Goal: Transaction & Acquisition: Book appointment/travel/reservation

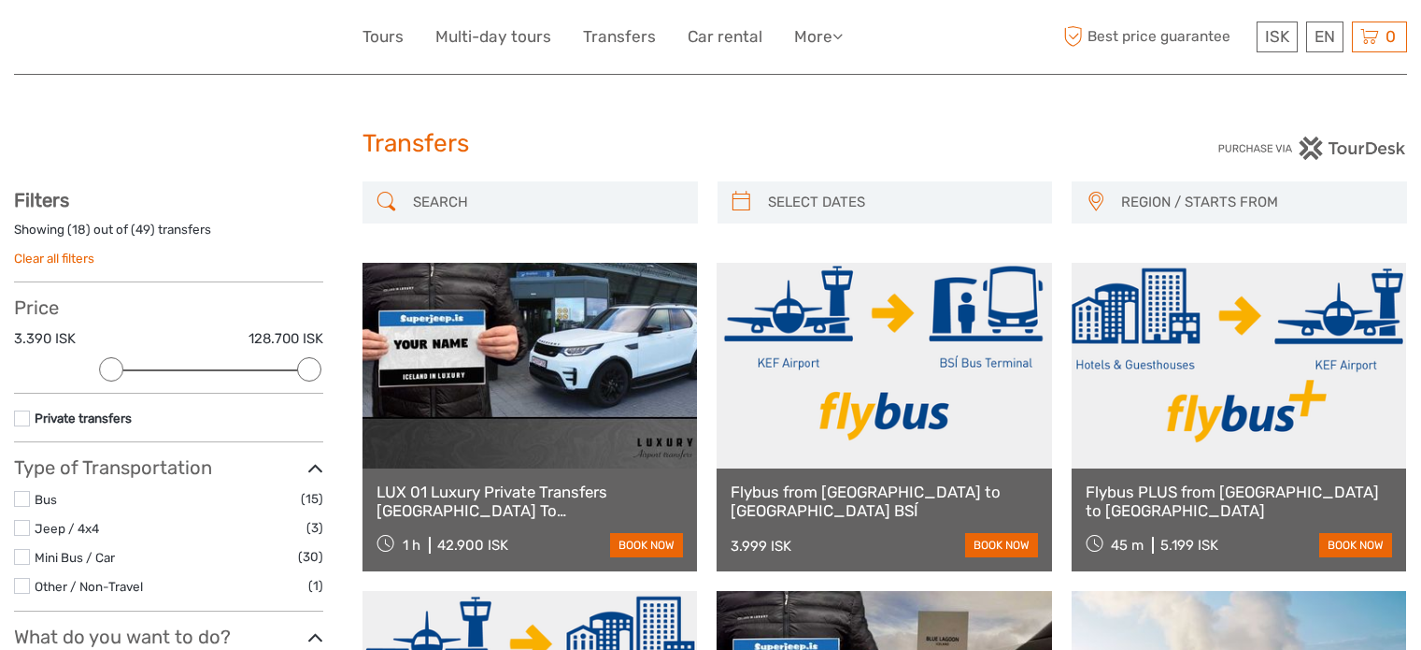
select select
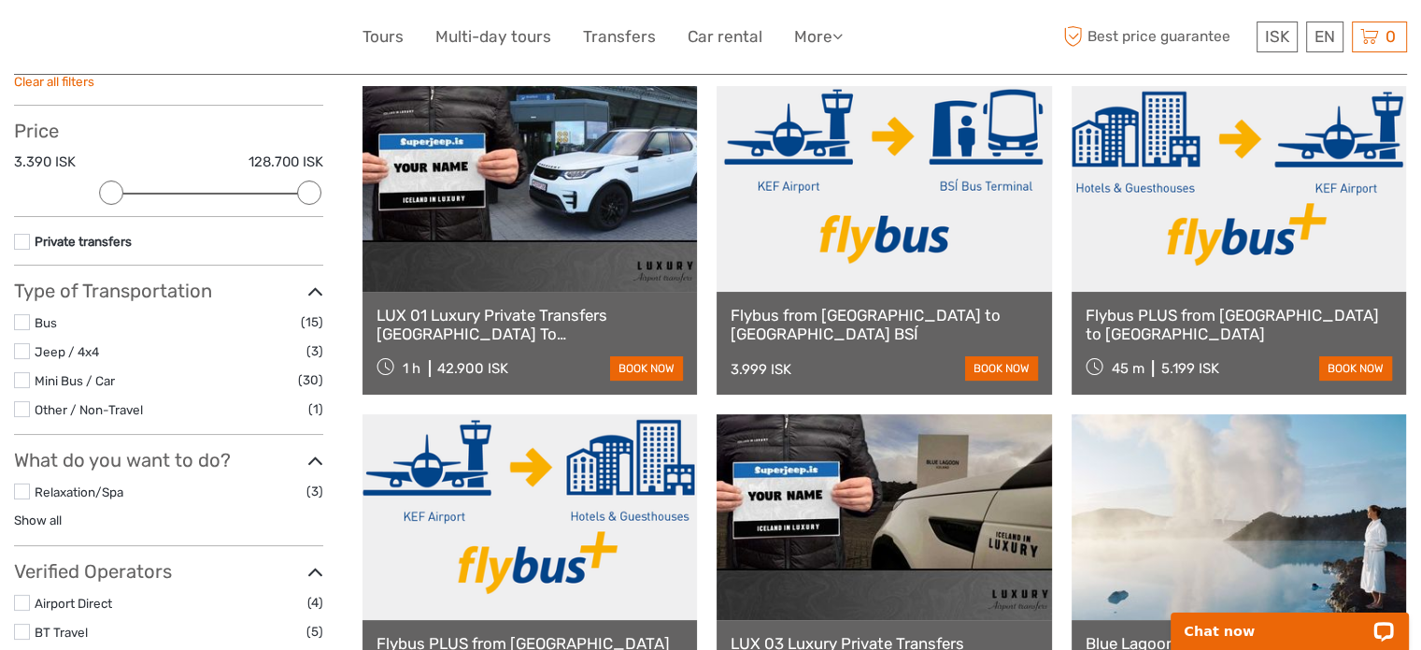
scroll to position [97, 0]
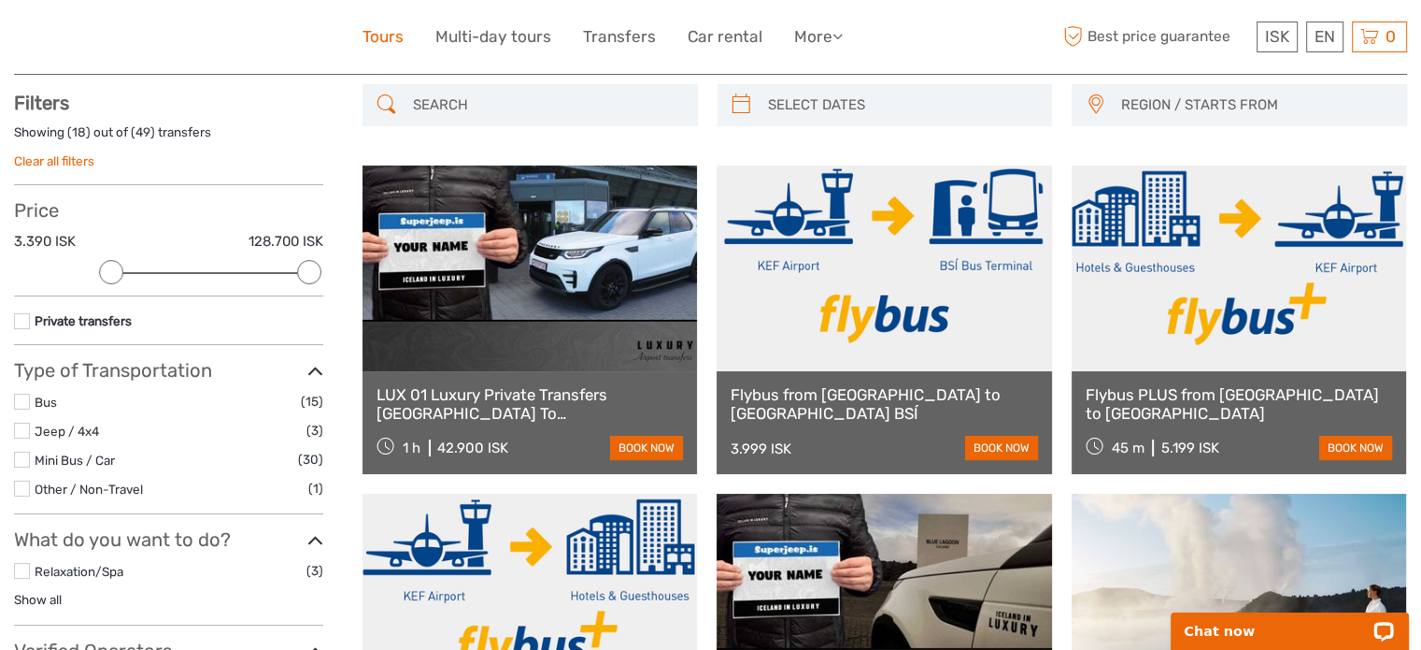
click at [389, 32] on link "Tours" at bounding box center [383, 36] width 41 height 27
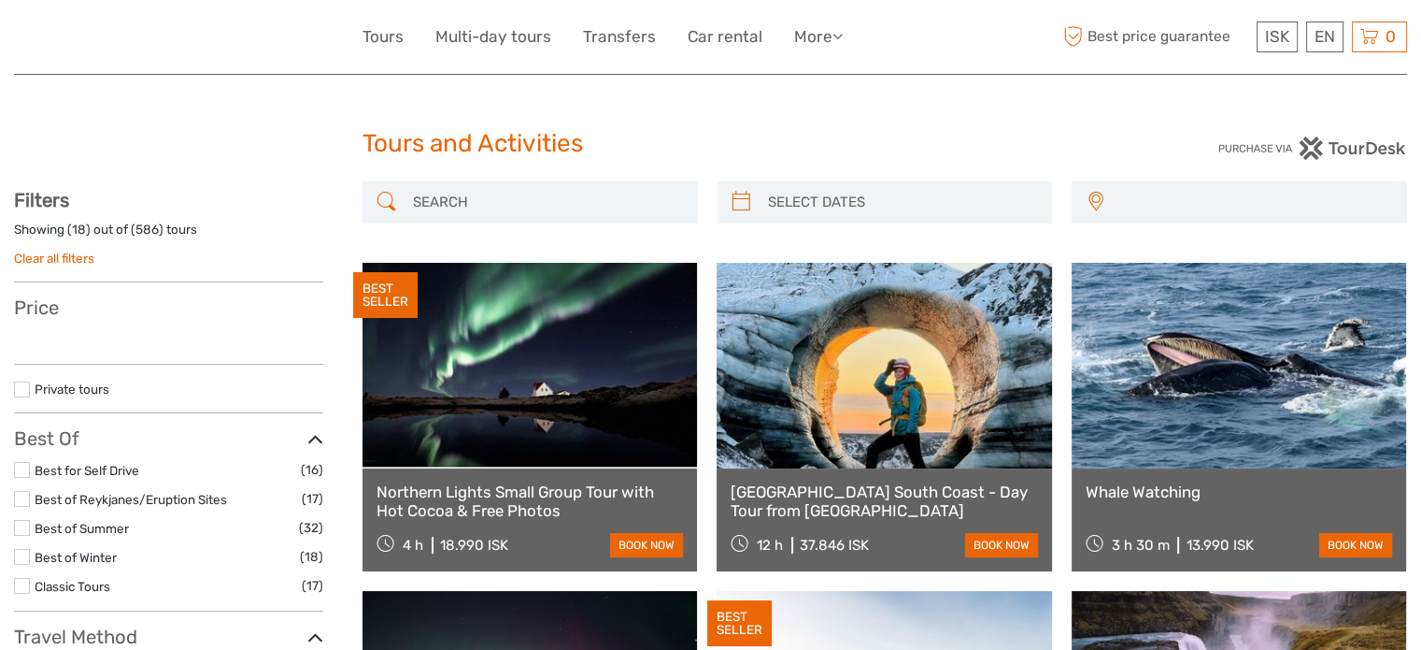
select select
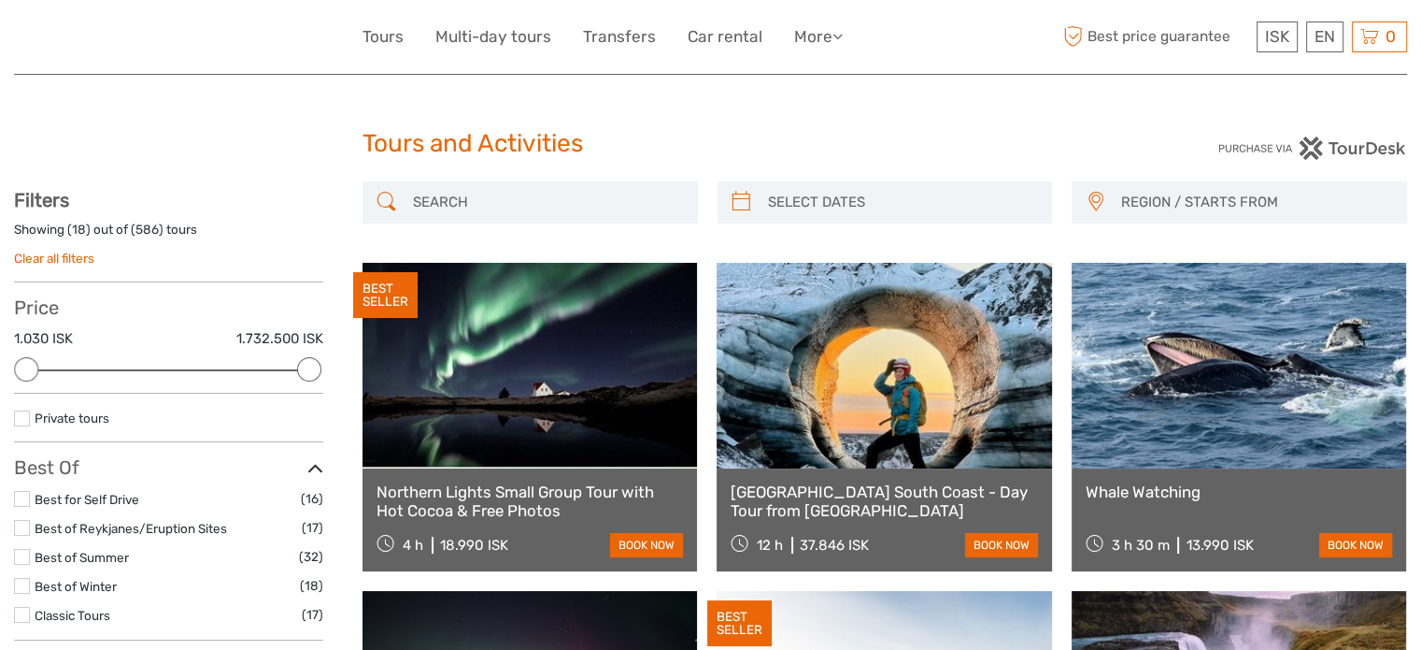
click at [21, 388] on div "Price 1.030 ISK 1.732.500 ISK Clear" at bounding box center [168, 344] width 309 height 97
click at [23, 425] on label at bounding box center [22, 418] width 16 height 16
click at [0, 0] on input "checkbox" at bounding box center [0, 0] width 0 height 0
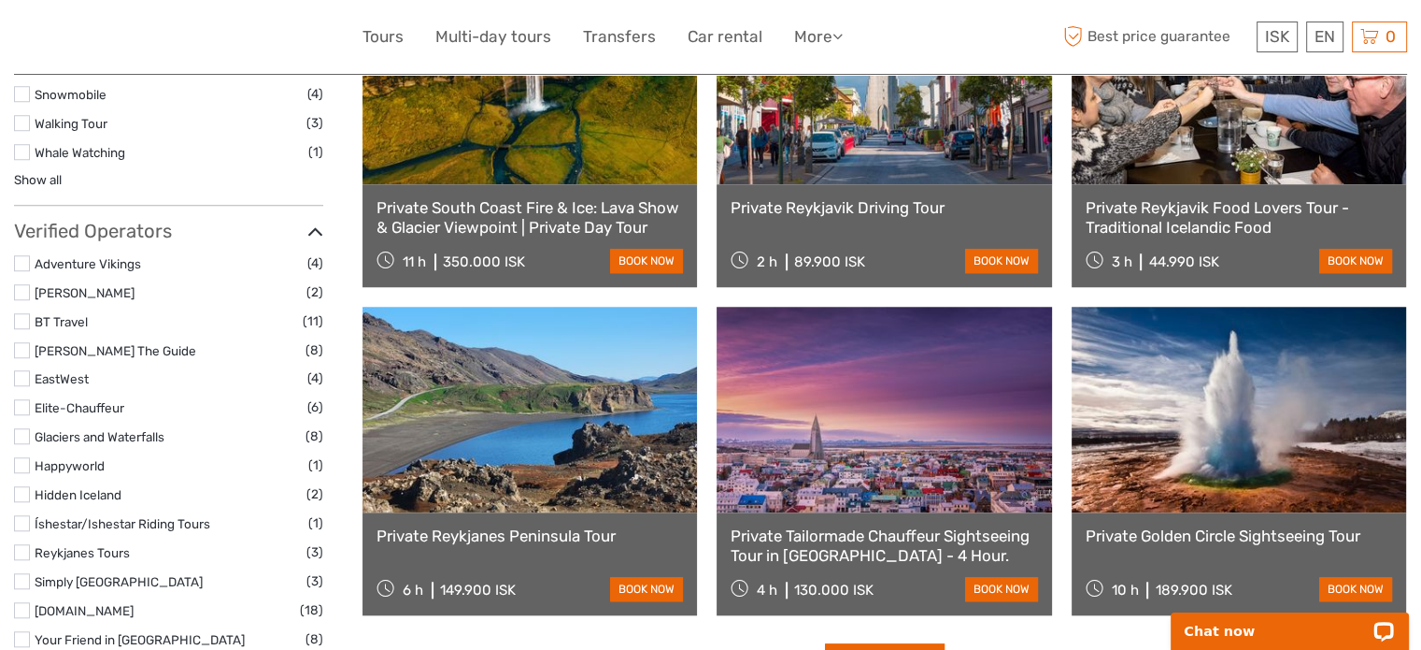
scroll to position [1716, 0]
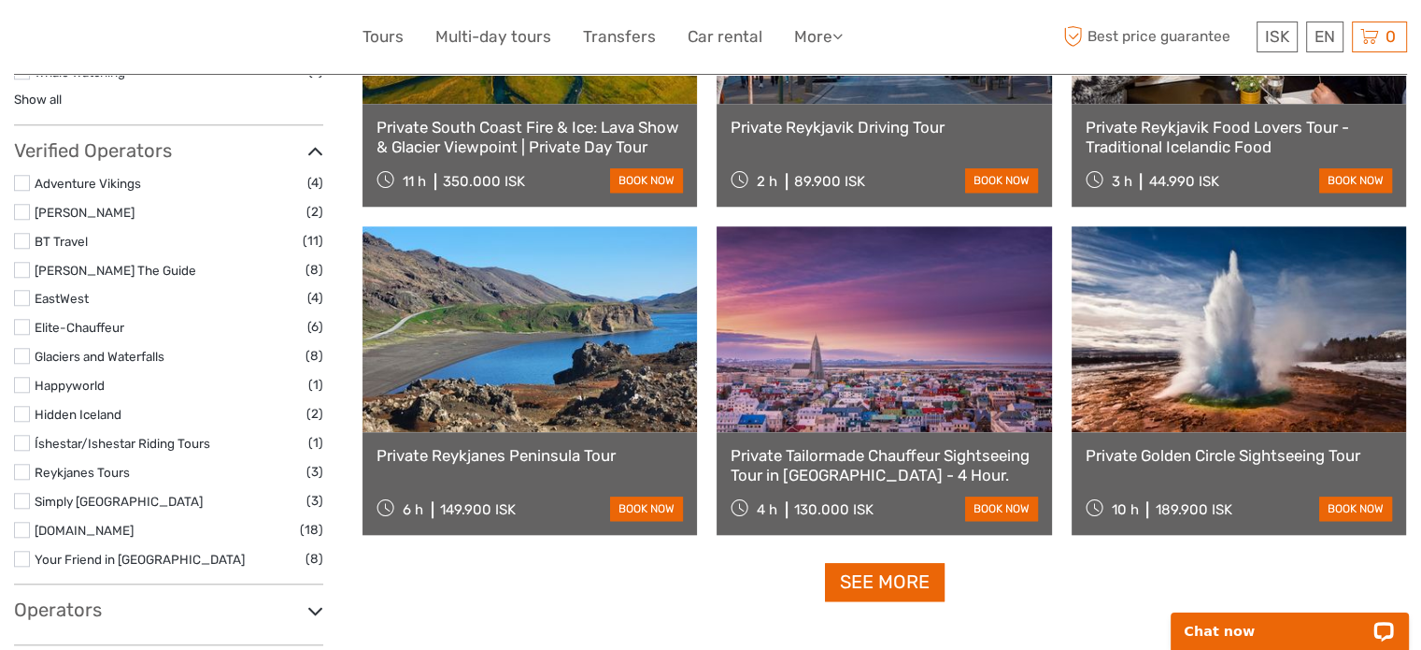
click at [19, 323] on label at bounding box center [22, 327] width 16 height 16
click at [0, 0] on input "checkbox" at bounding box center [0, 0] width 0 height 0
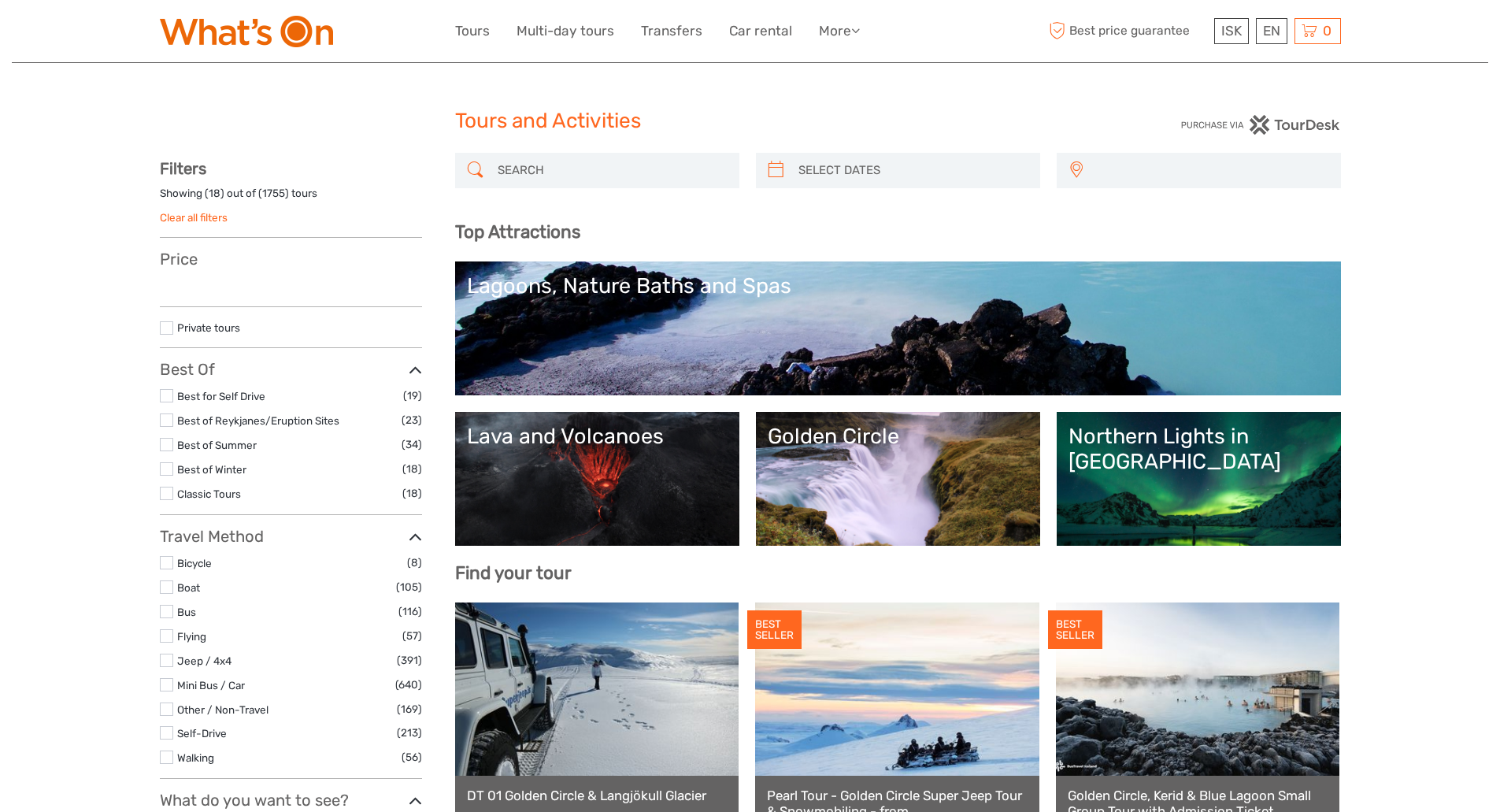
select select
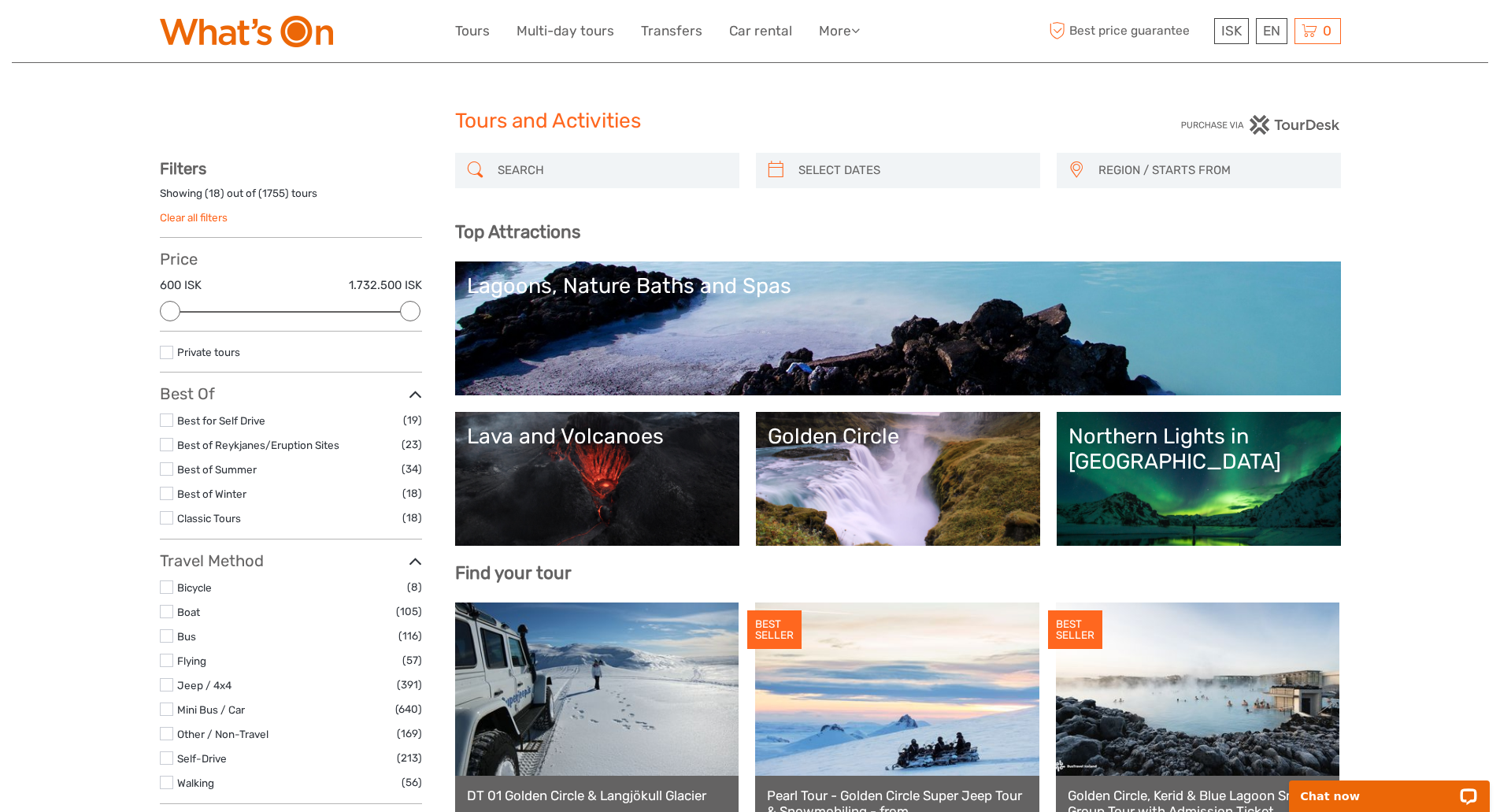
click at [167, 681] on label at bounding box center [167, 685] width 13 height 13
click at [0, 0] on input "checkbox" at bounding box center [0, 0] width 0 height 0
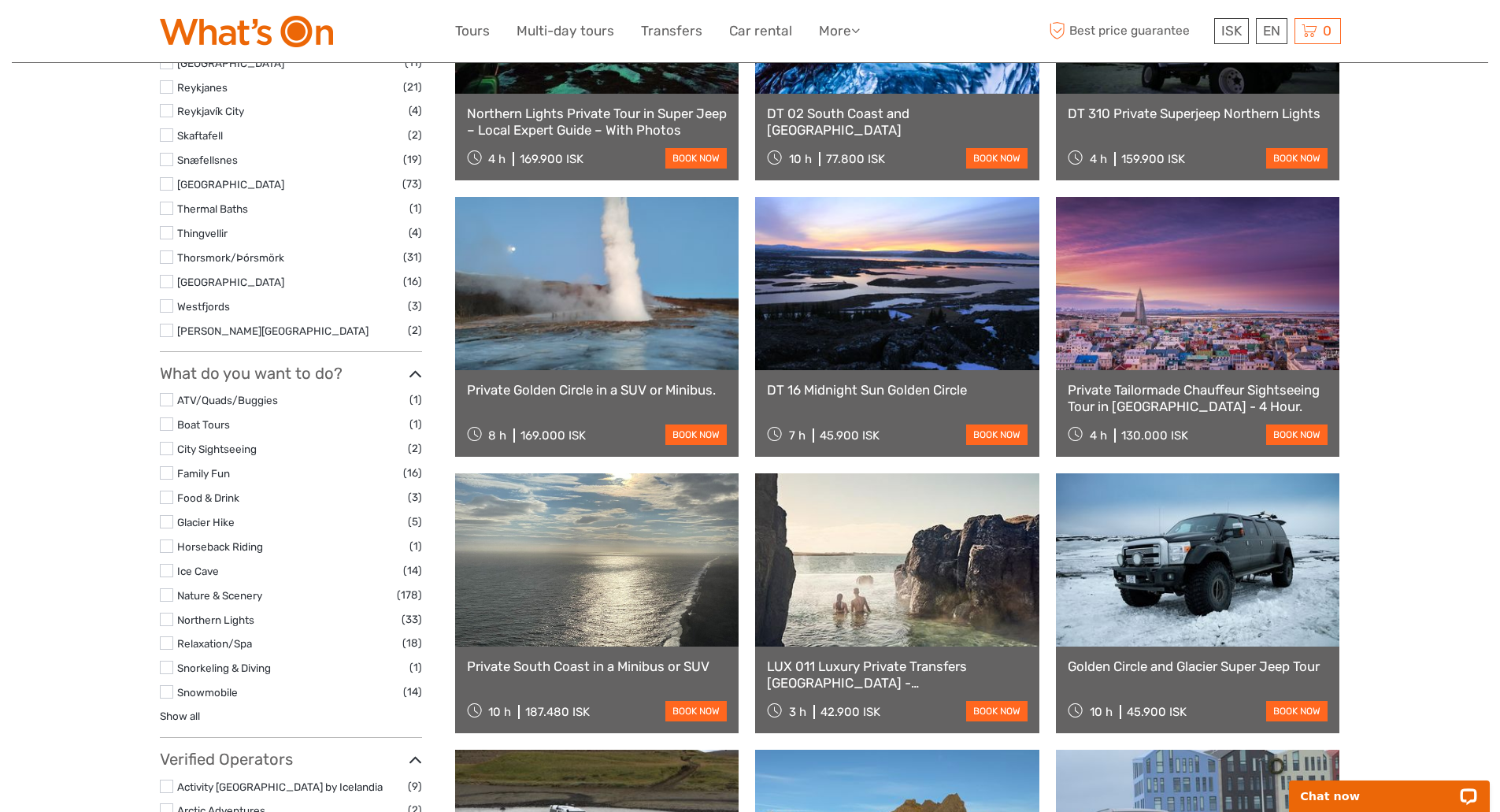
scroll to position [1023, 0]
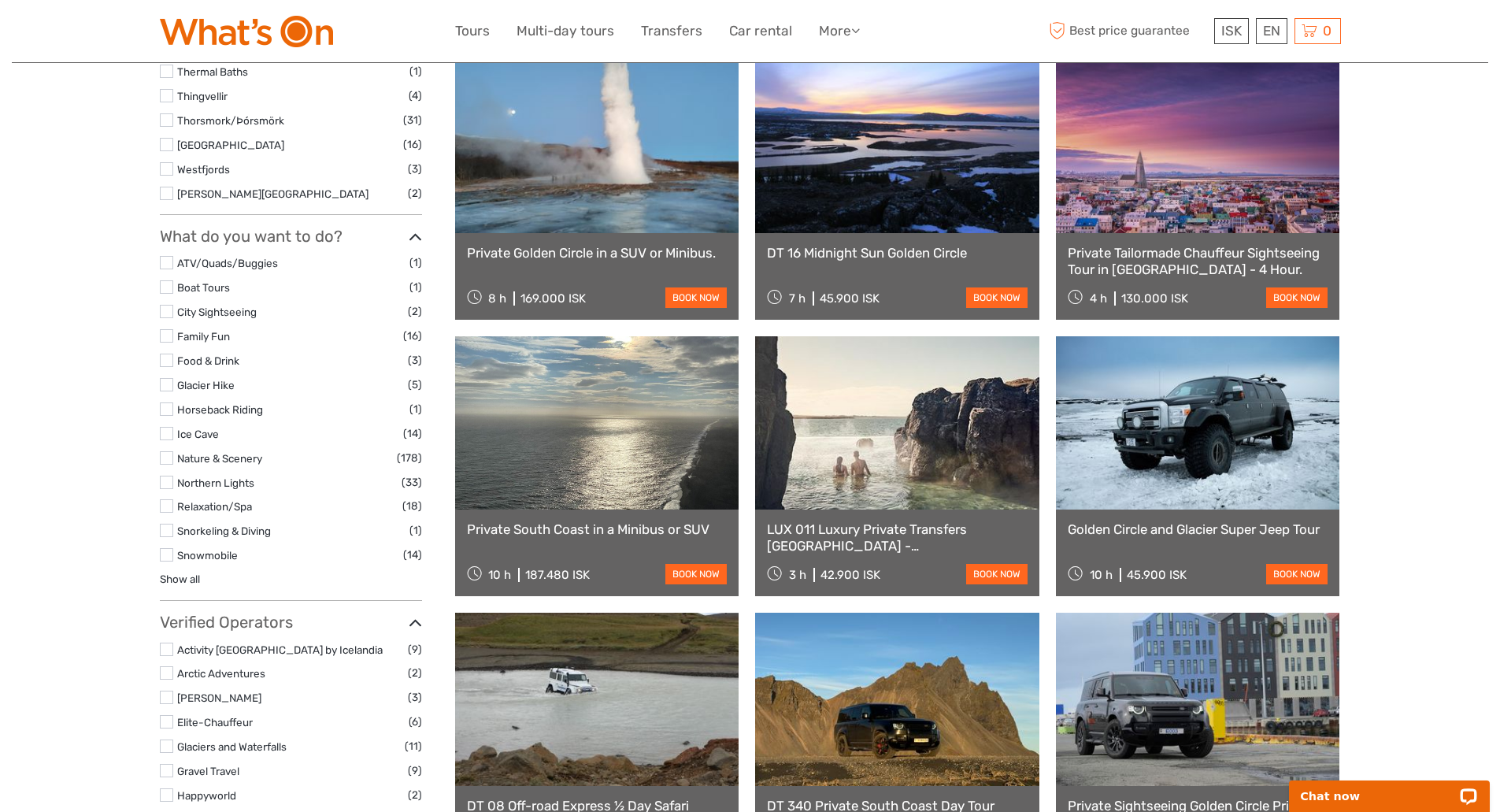
click at [165, 476] on label at bounding box center [167, 482] width 13 height 13
click at [0, 0] on input "checkbox" at bounding box center [0, 0] width 0 height 0
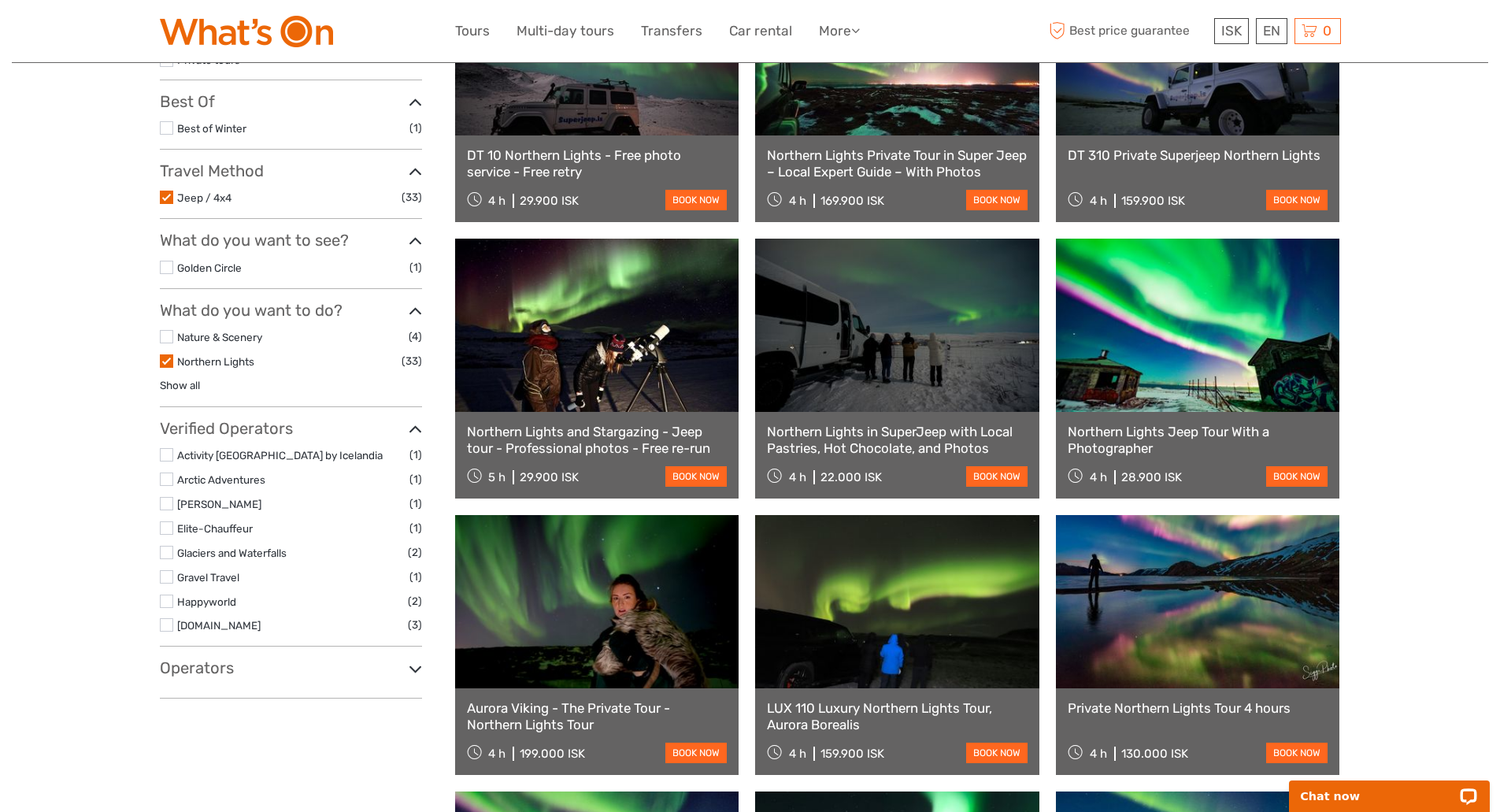
scroll to position [331, 0]
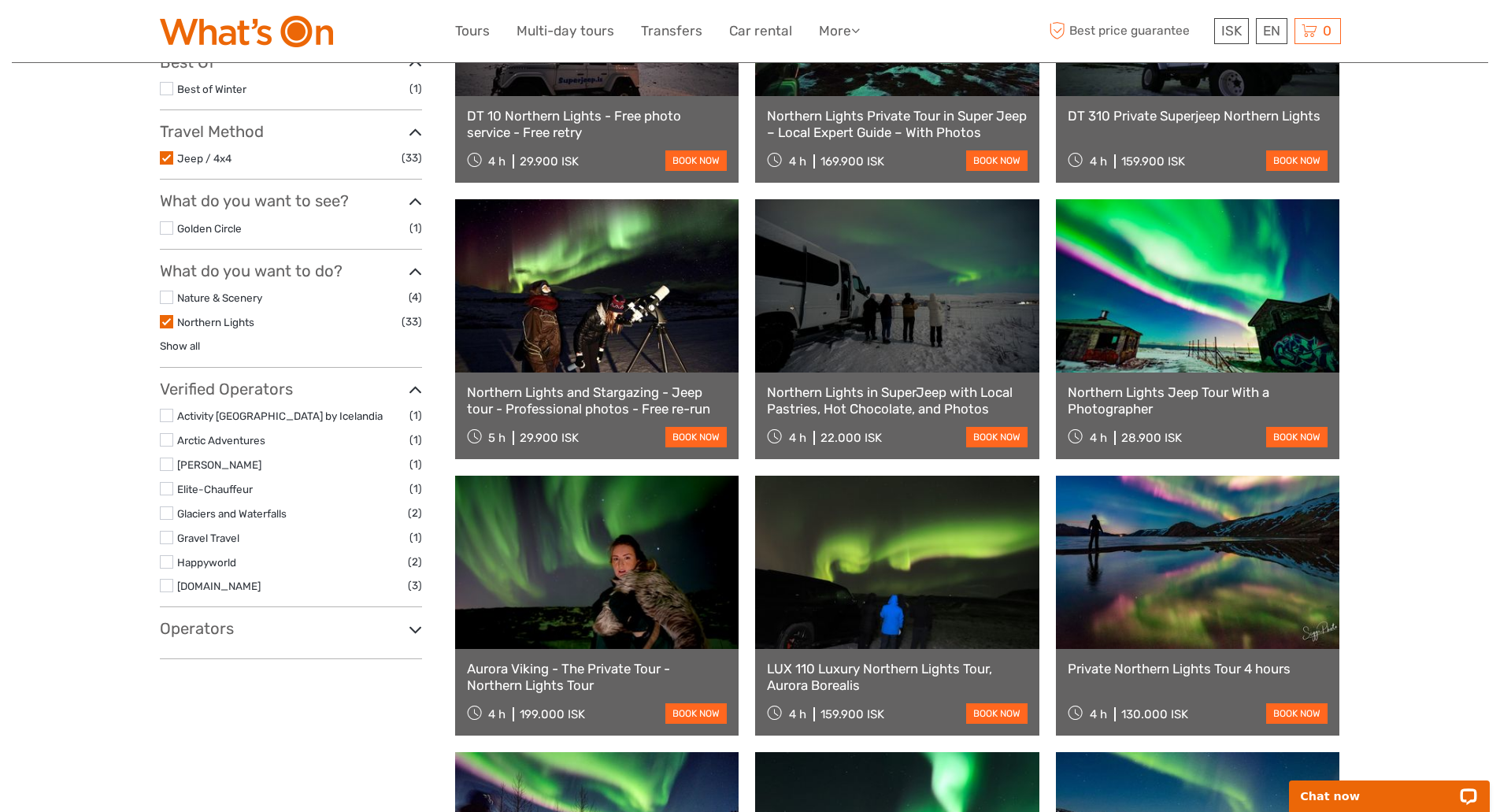
click at [553, 676] on link "Aurora Viking - The Private Tour - Northern Lights Tour" at bounding box center [597, 676] width 260 height 32
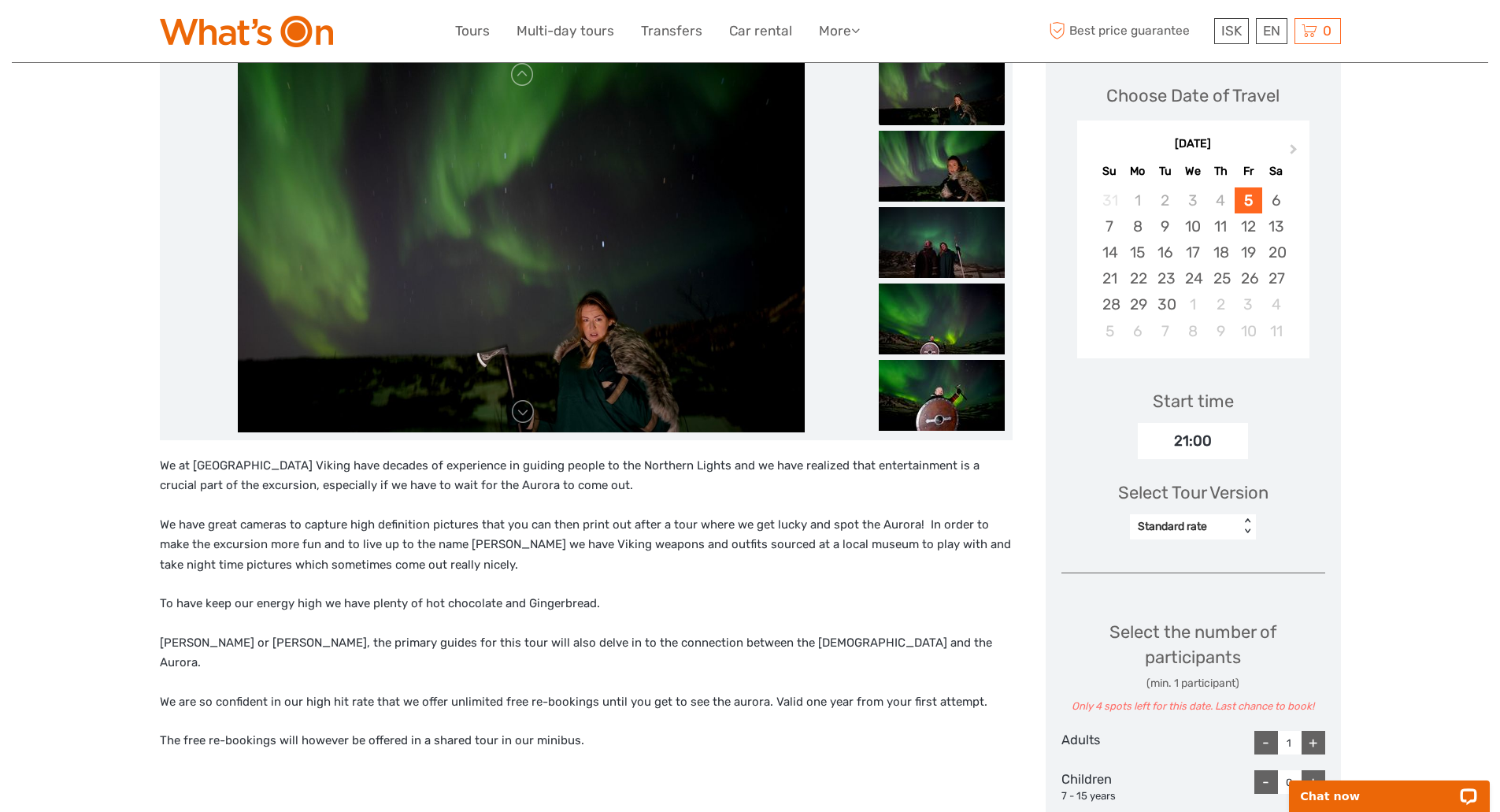
scroll to position [333, 0]
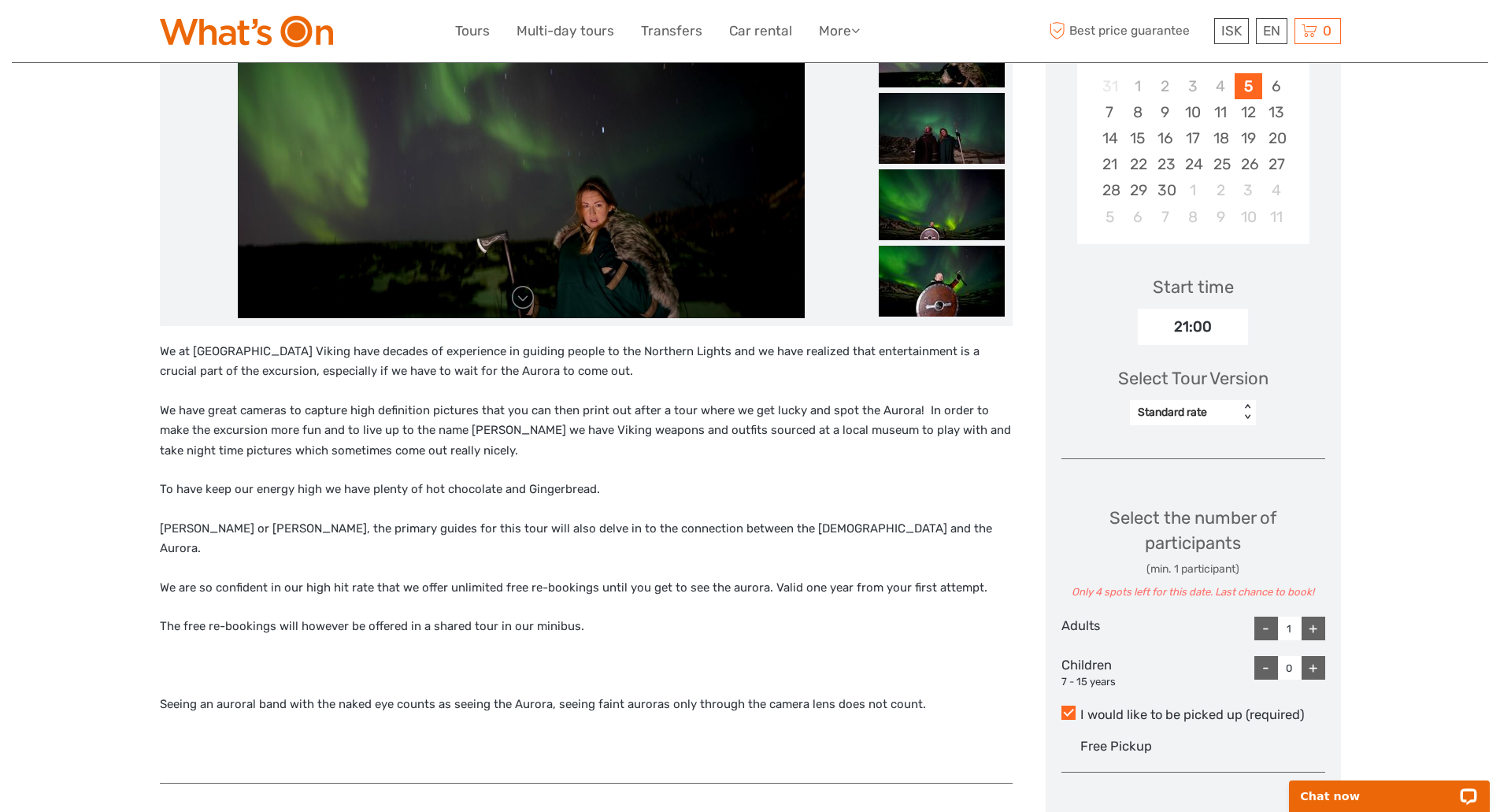
click at [1179, 410] on div "Standard rate" at bounding box center [1184, 412] width 94 height 16
click at [1181, 449] on div "Standard rate" at bounding box center [1192, 453] width 110 height 27
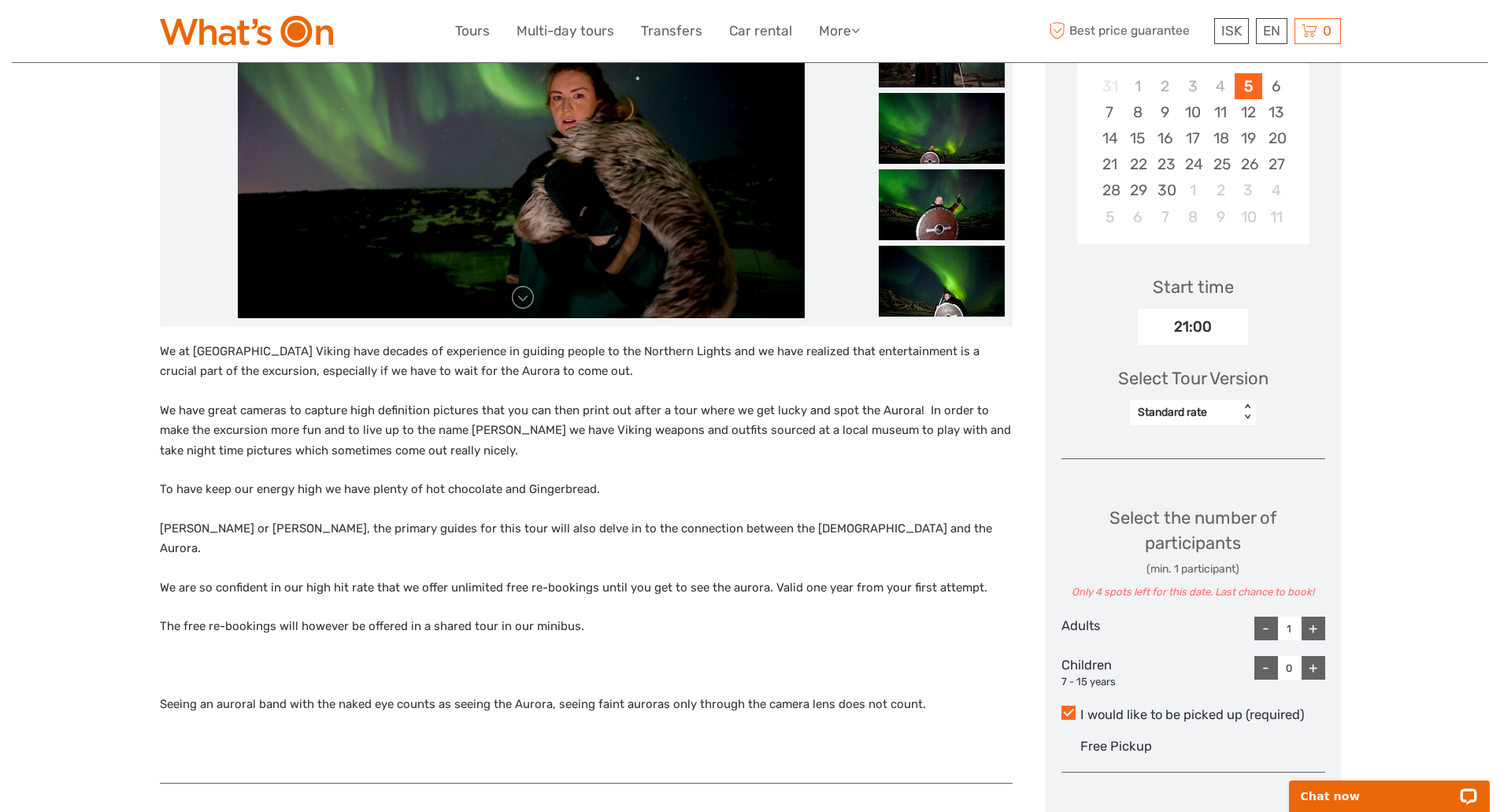
click at [1171, 414] on div "Standard rate" at bounding box center [1184, 412] width 94 height 16
click at [1169, 473] on div "Minibus" at bounding box center [1192, 480] width 110 height 27
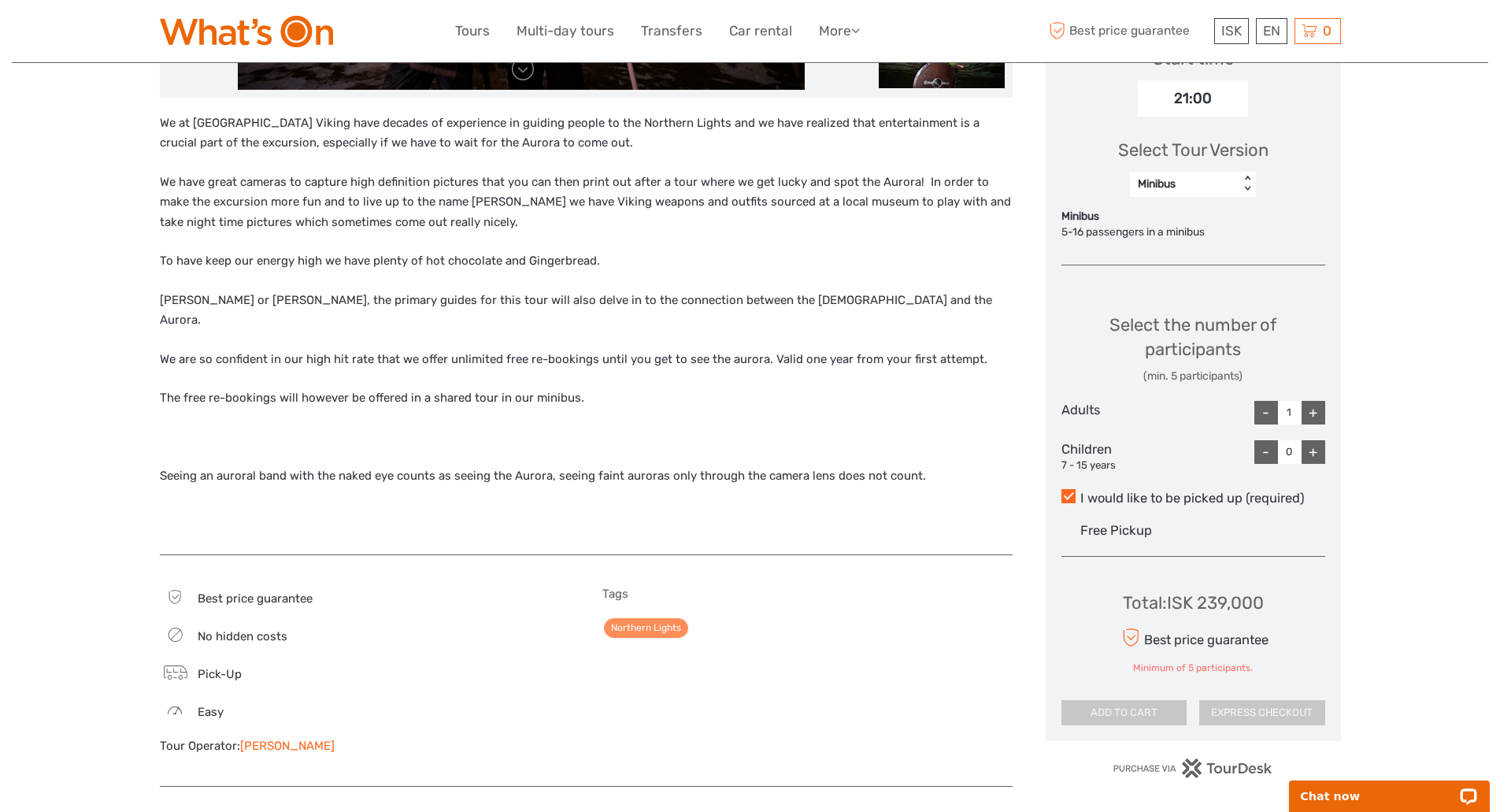
scroll to position [493, 0]
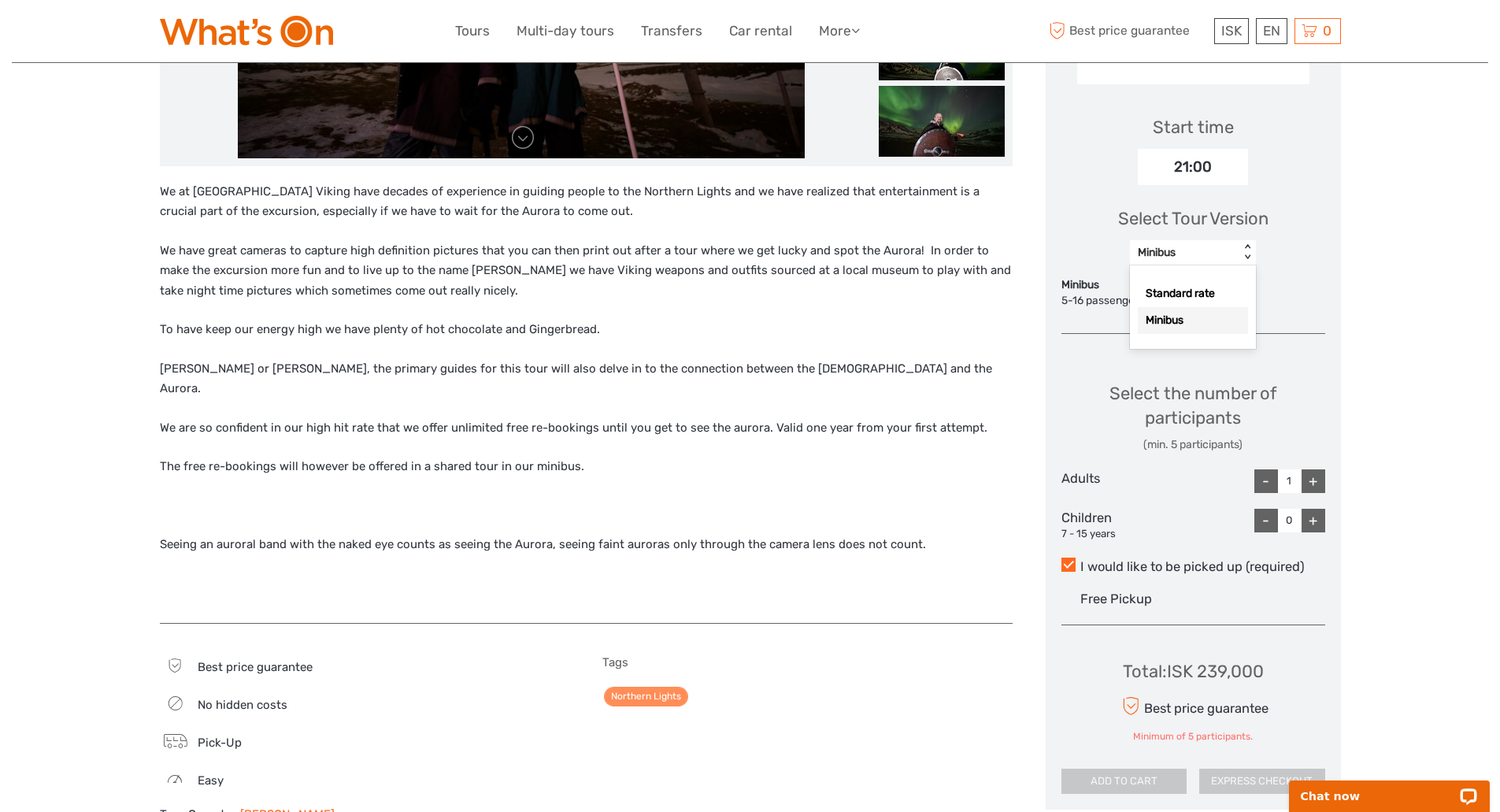
click at [1199, 252] on div "Minibus" at bounding box center [1184, 253] width 94 height 16
click at [1166, 290] on div "Standard rate" at bounding box center [1192, 294] width 110 height 27
